Goal: Check status: Check status

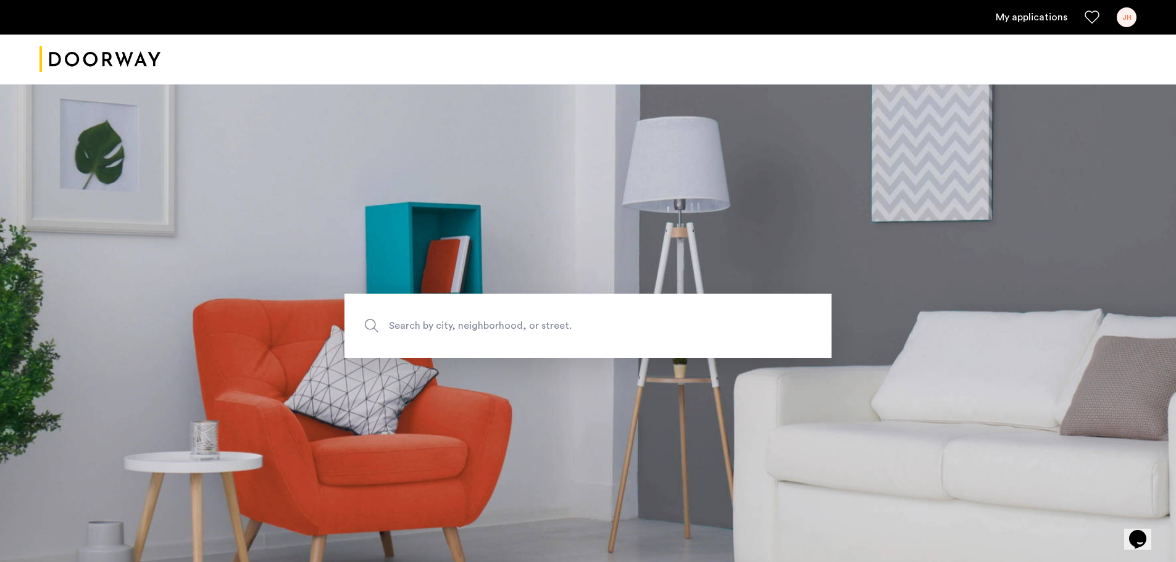
click at [1032, 13] on link "My applications" at bounding box center [1032, 17] width 72 height 15
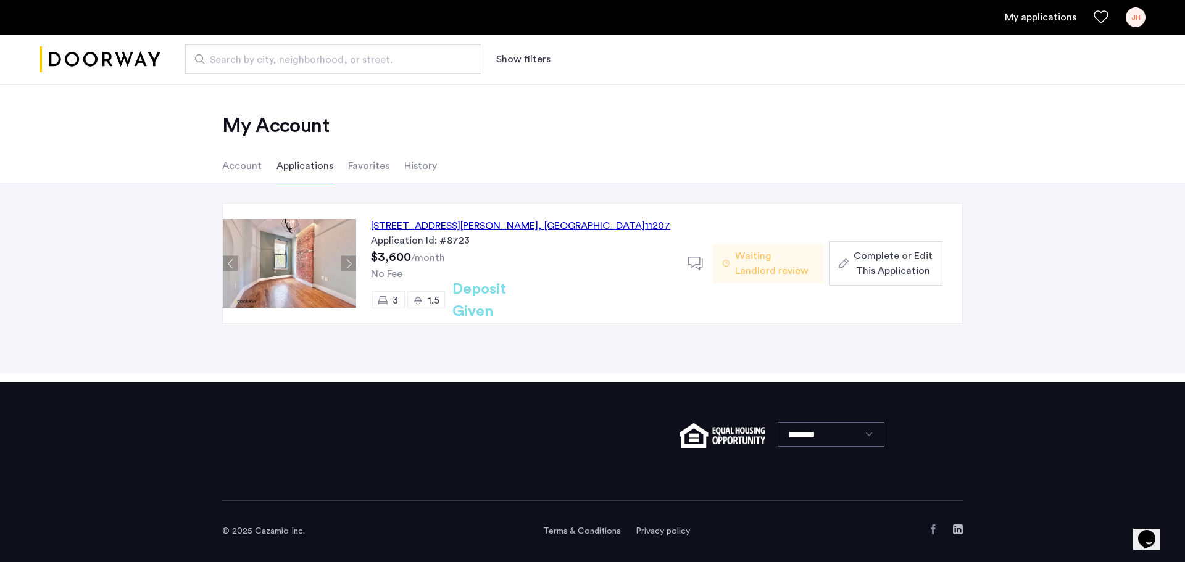
click at [528, 227] on div "[STREET_ADDRESS][PERSON_NAME]" at bounding box center [520, 225] width 299 height 15
drag, startPoint x: 596, startPoint y: 225, endPoint x: 367, endPoint y: 231, distance: 229.1
click at [367, 231] on div "[STREET_ADDRESS][PERSON_NAME] Application Id: #8723 $3,600 /month No Fee 3 1.5 …" at bounding box center [522, 264] width 332 height 120
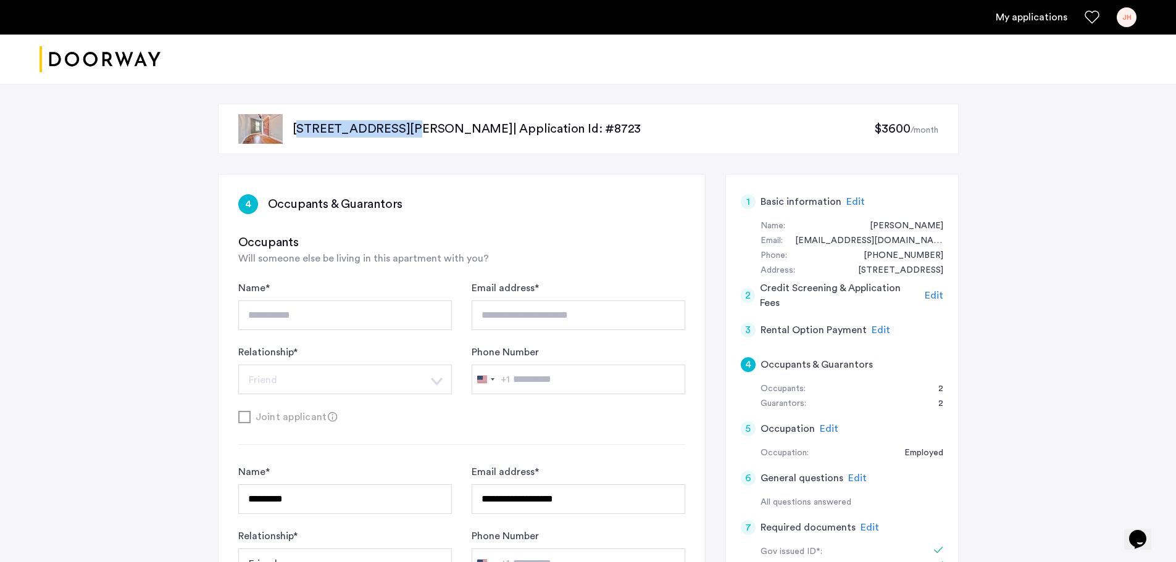
drag, startPoint x: 289, startPoint y: 130, endPoint x: 396, endPoint y: 141, distance: 107.9
click at [396, 141] on div "[STREET_ADDRESS][PERSON_NAME] | Application Id: #8723 $3600 /month" at bounding box center [588, 129] width 741 height 51
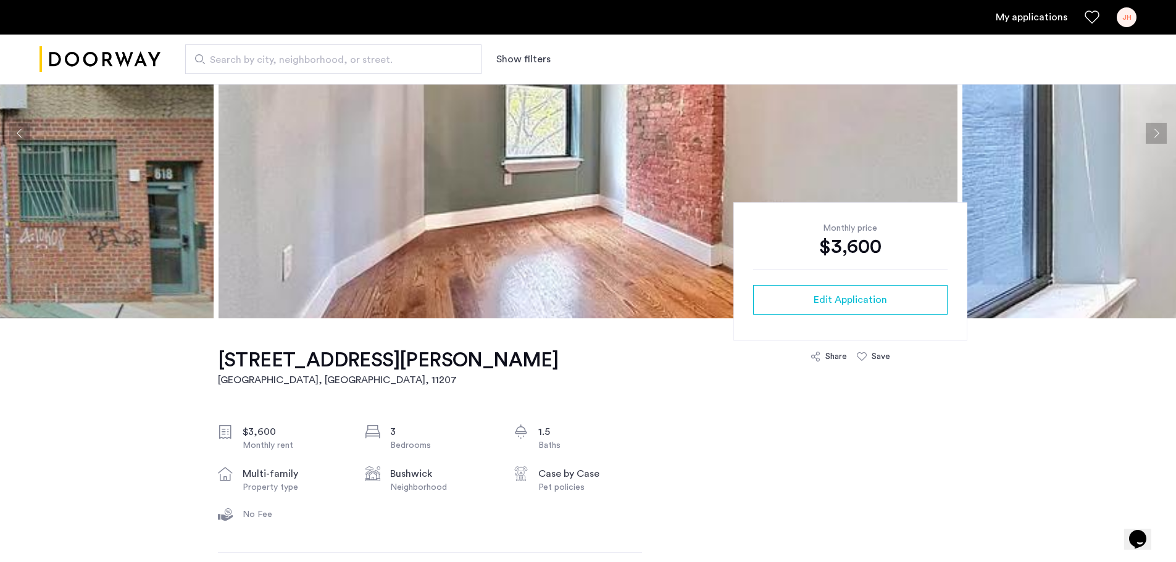
scroll to position [297, 0]
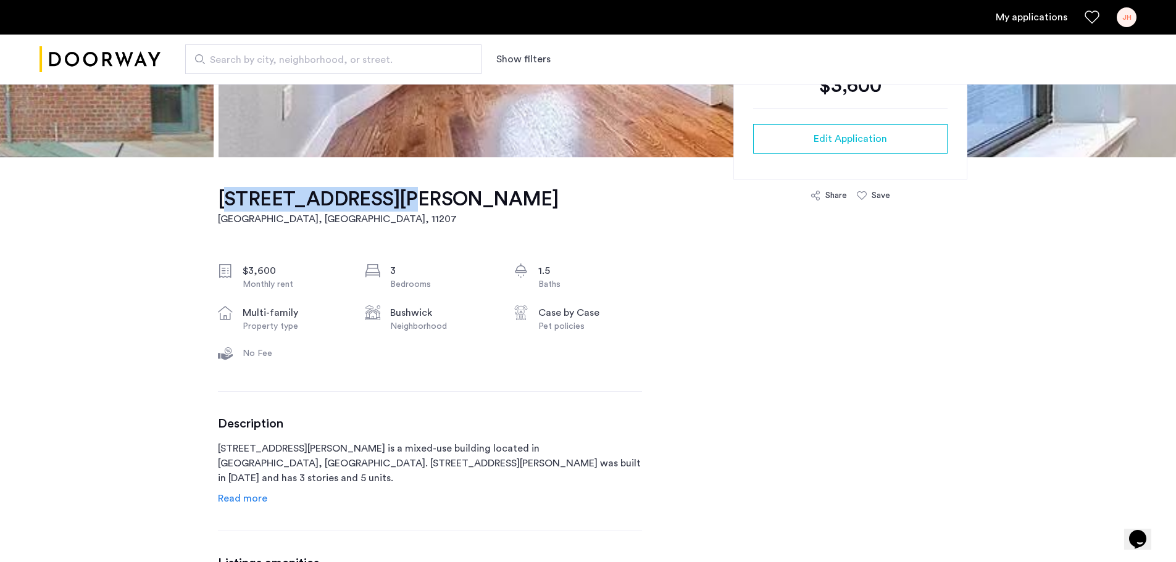
drag, startPoint x: 194, startPoint y: 200, endPoint x: 381, endPoint y: 202, distance: 187.0
